Goal: Information Seeking & Learning: Learn about a topic

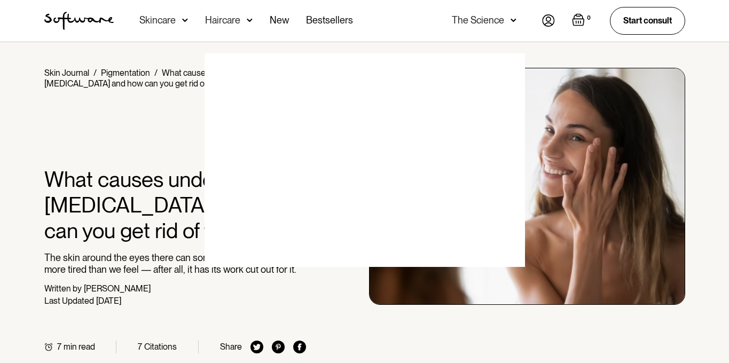
scroll to position [11, 0]
